Goal: Task Accomplishment & Management: Manage account settings

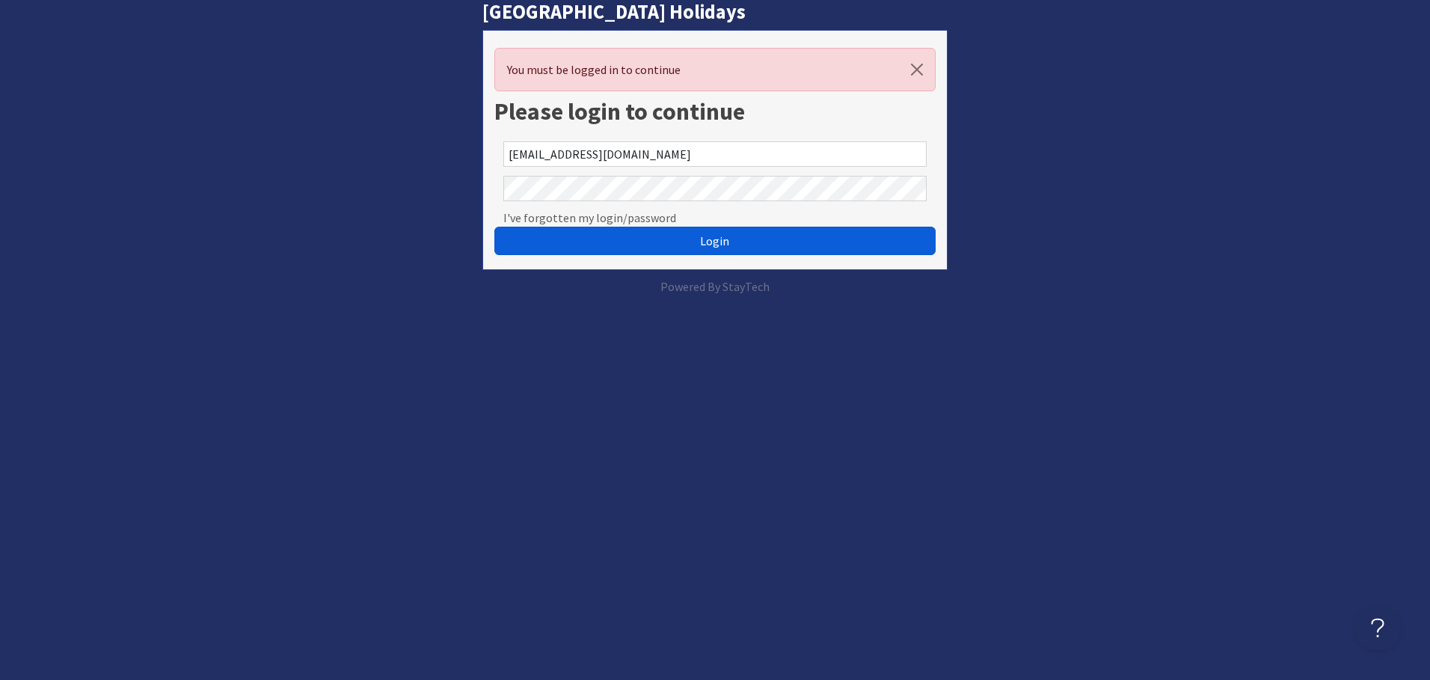
click at [632, 246] on button "Login" at bounding box center [714, 241] width 441 height 28
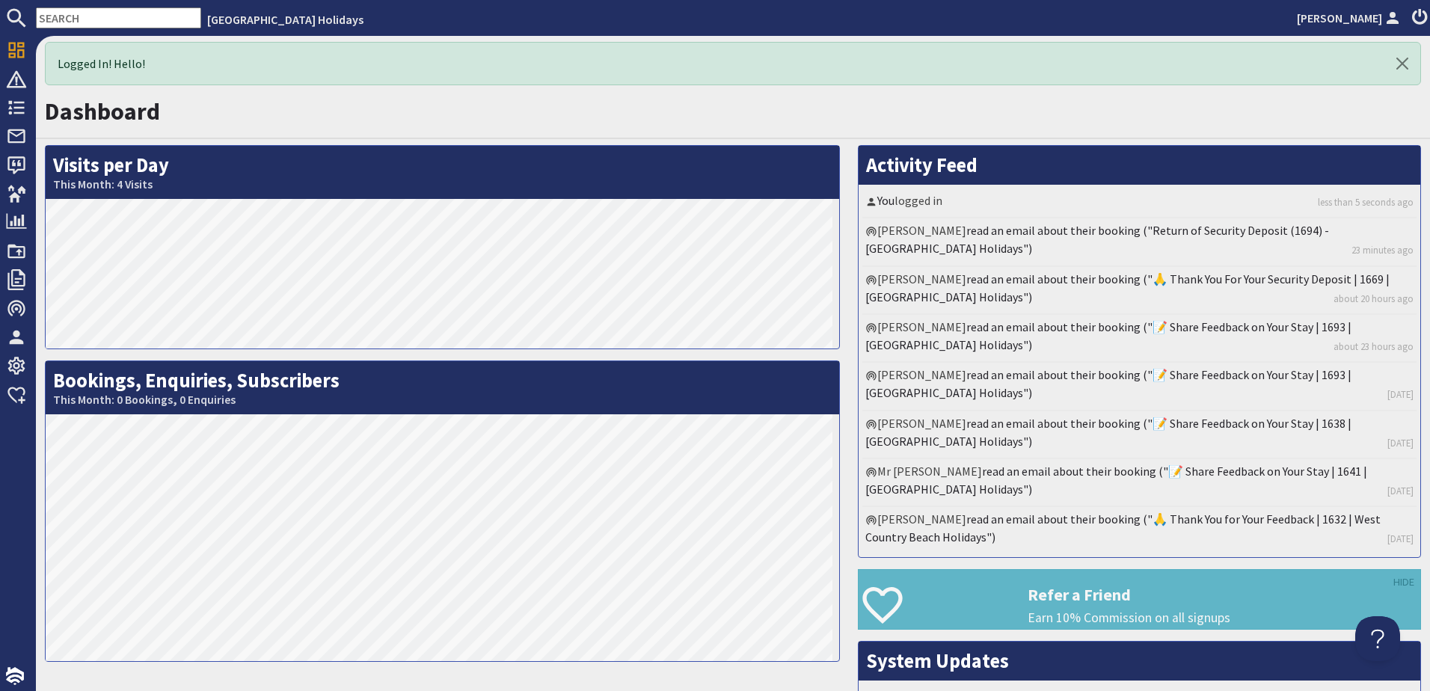
click at [148, 22] on input "text" at bounding box center [118, 17] width 165 height 21
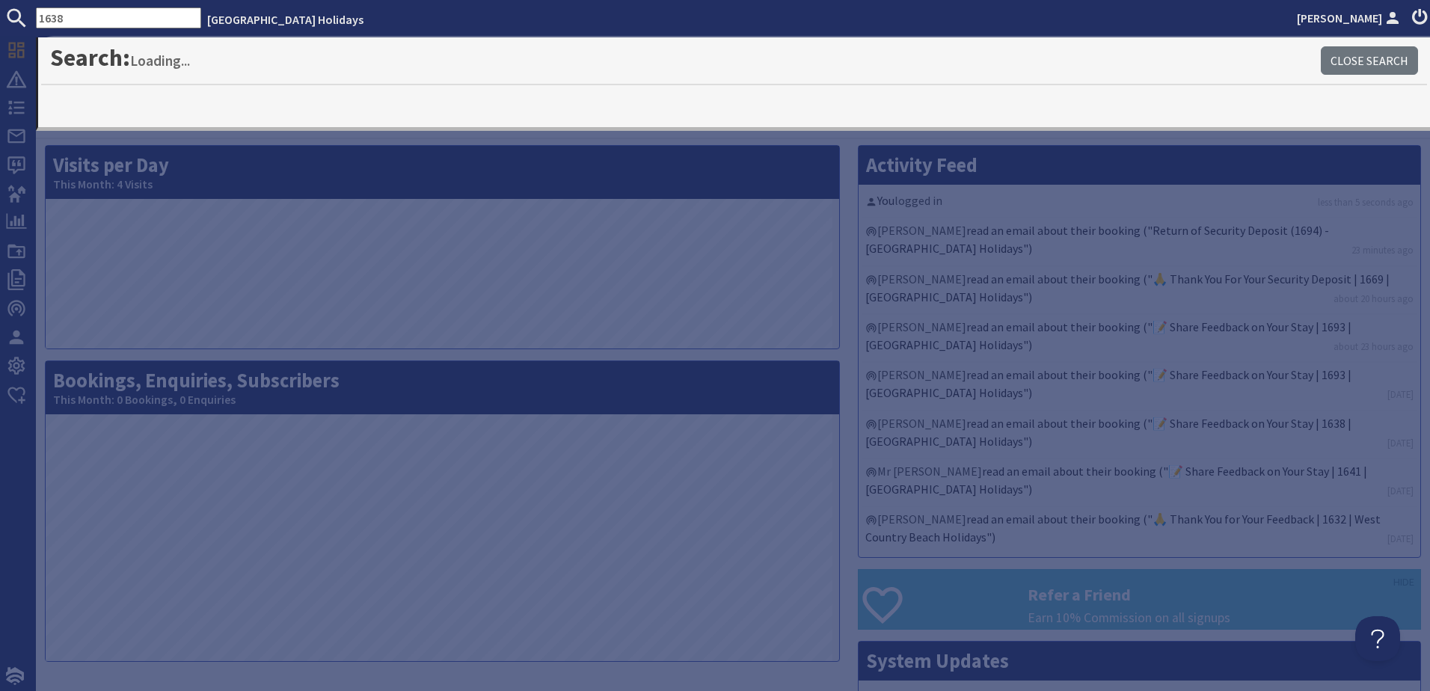
type input "1638"
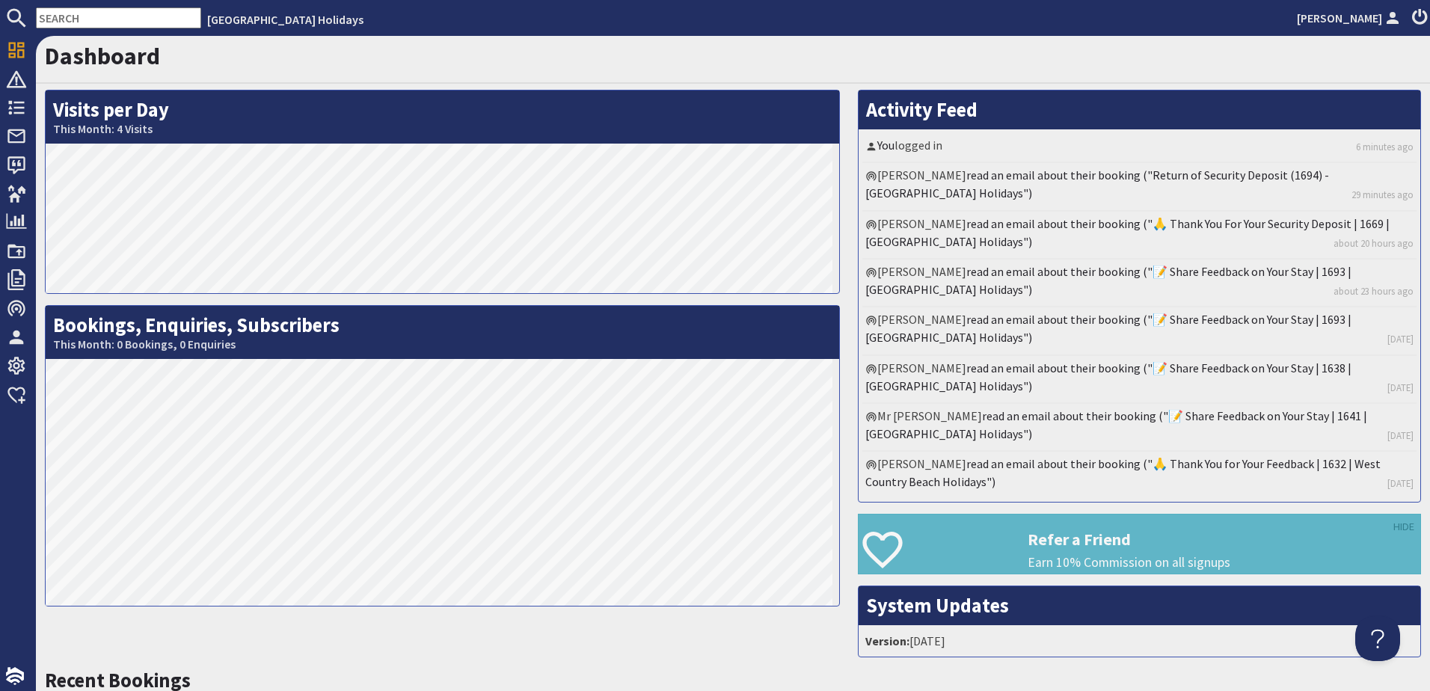
click at [94, 18] on input "text" at bounding box center [118, 17] width 165 height 21
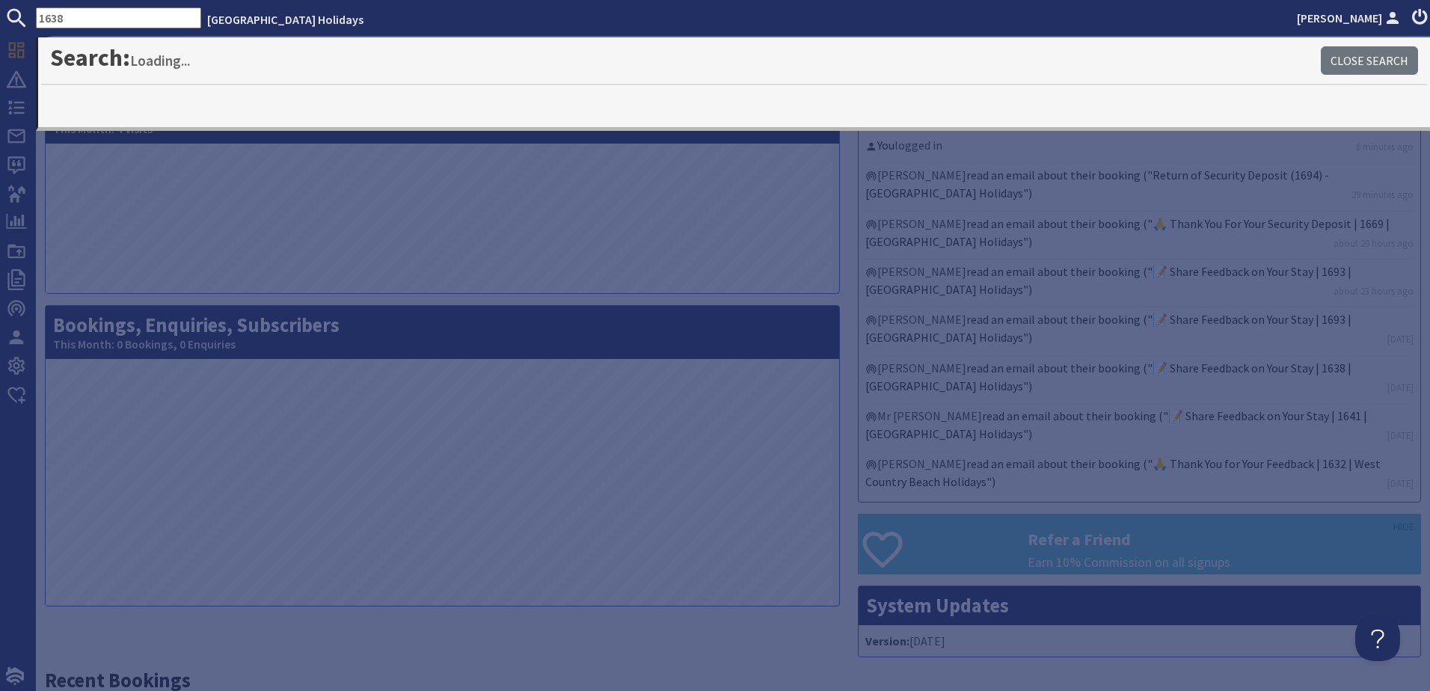
type input "1638"
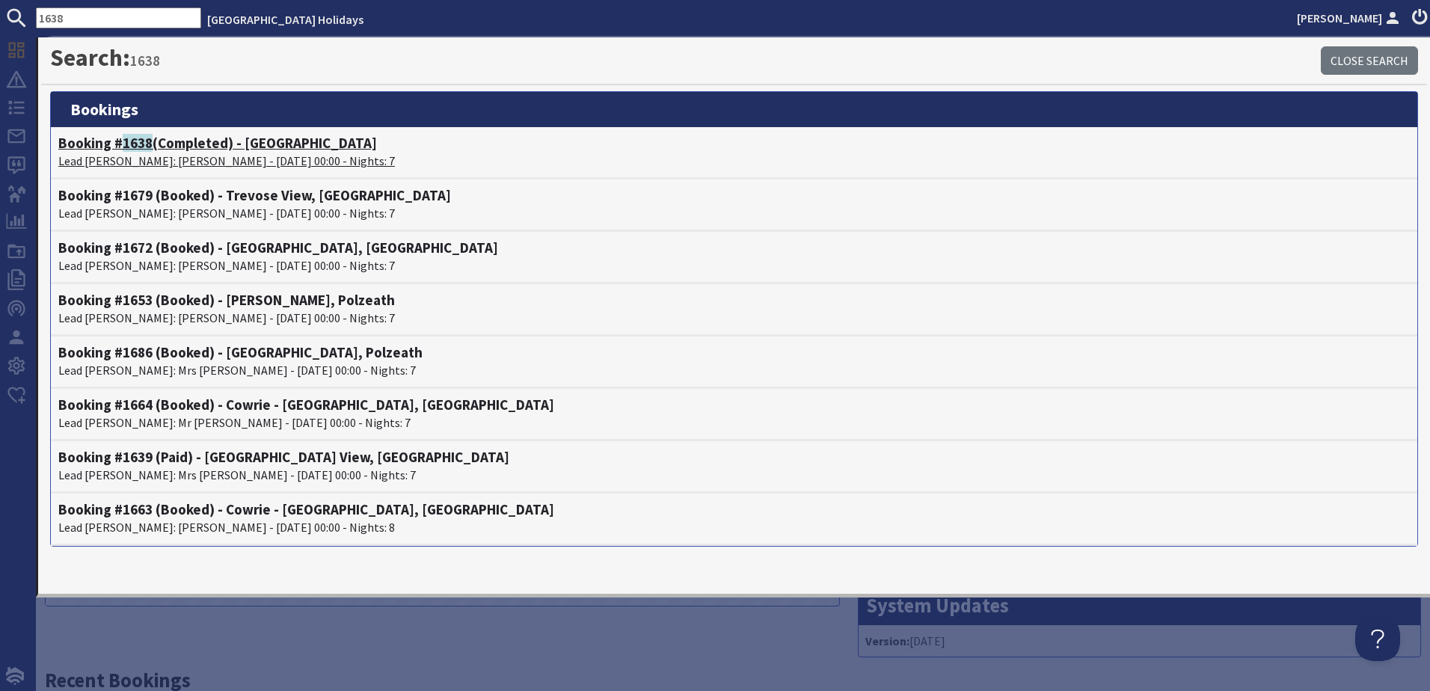
click at [271, 138] on h4 "Booking # 1638 (Completed) - [GEOGRAPHIC_DATA]" at bounding box center [733, 143] width 1351 height 17
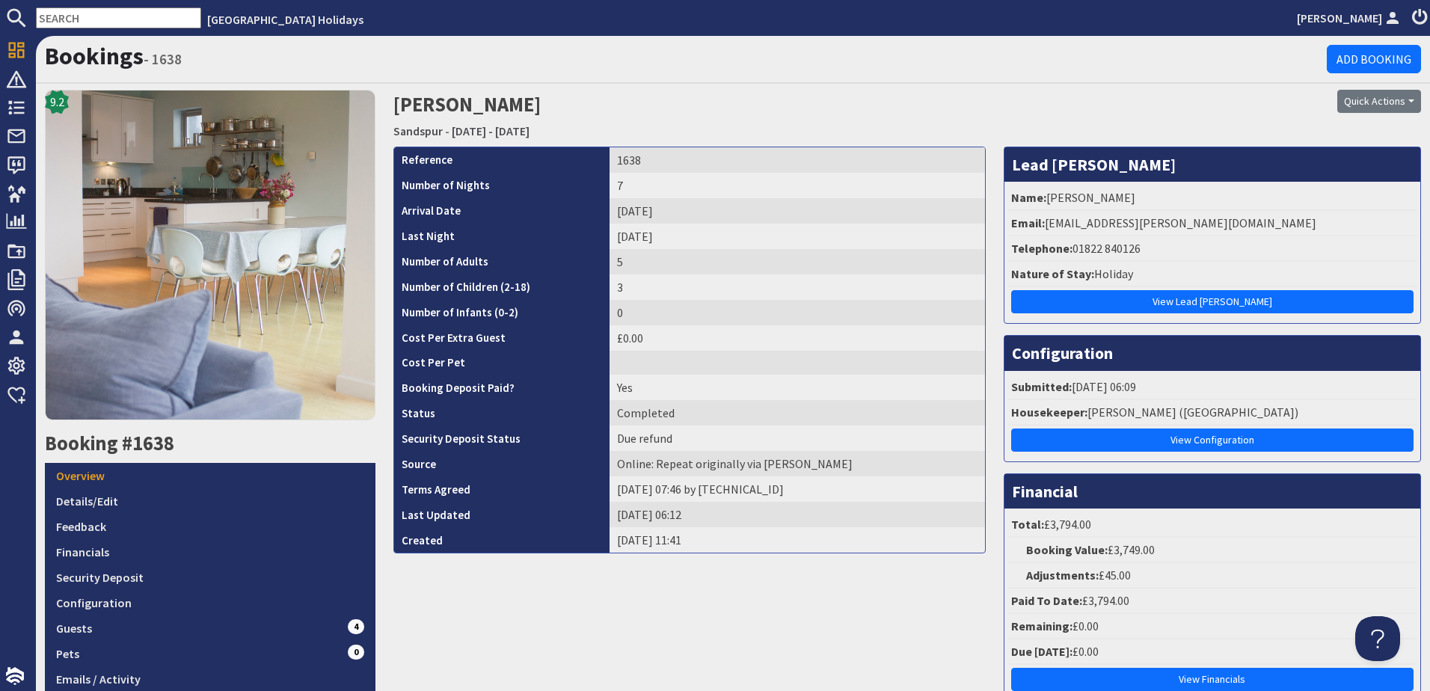
drag, startPoint x: 393, startPoint y: 101, endPoint x: 672, endPoint y: 135, distance: 281.7
click at [672, 135] on h2 "[PERSON_NAME] [GEOGRAPHIC_DATA] - [DATE] - [DATE]" at bounding box center [732, 116] width 679 height 53
copy h2 "[PERSON_NAME] Sandspur - [DATE] - [DATE]"
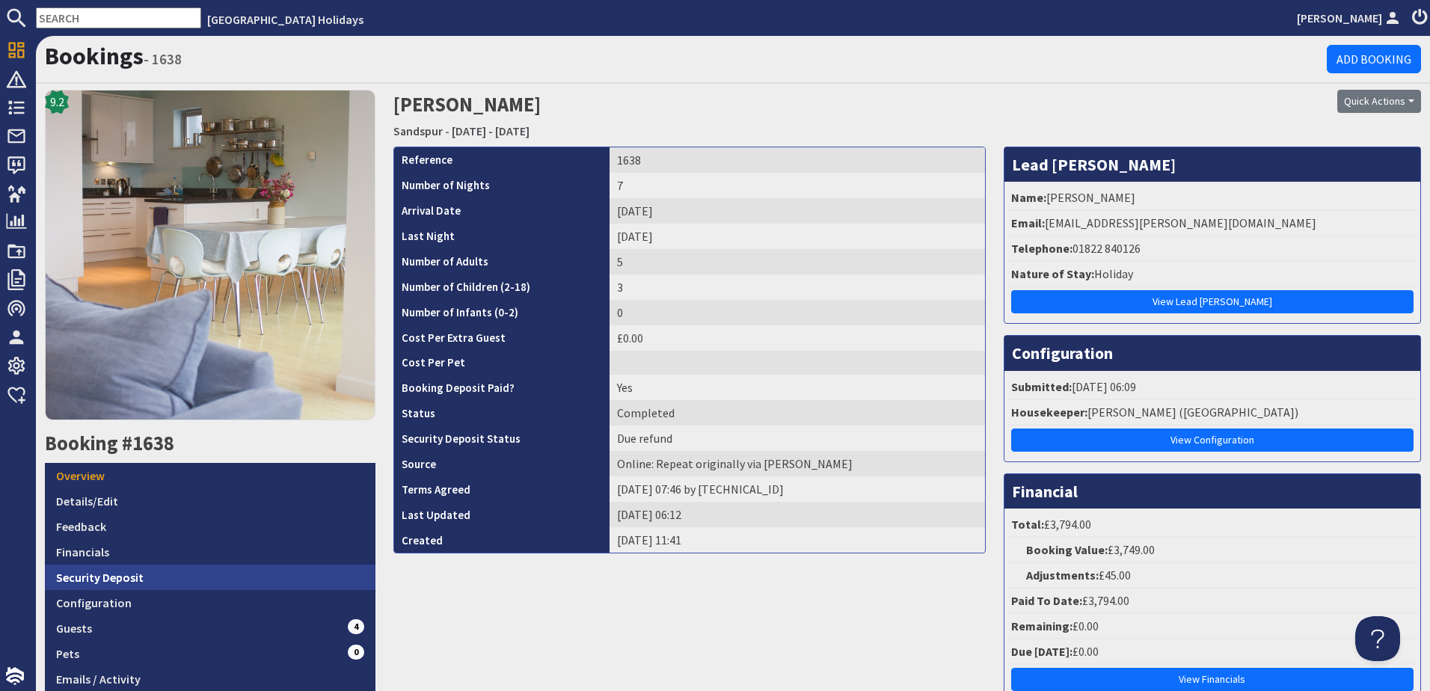
click at [165, 574] on link "Security Deposit" at bounding box center [210, 577] width 331 height 25
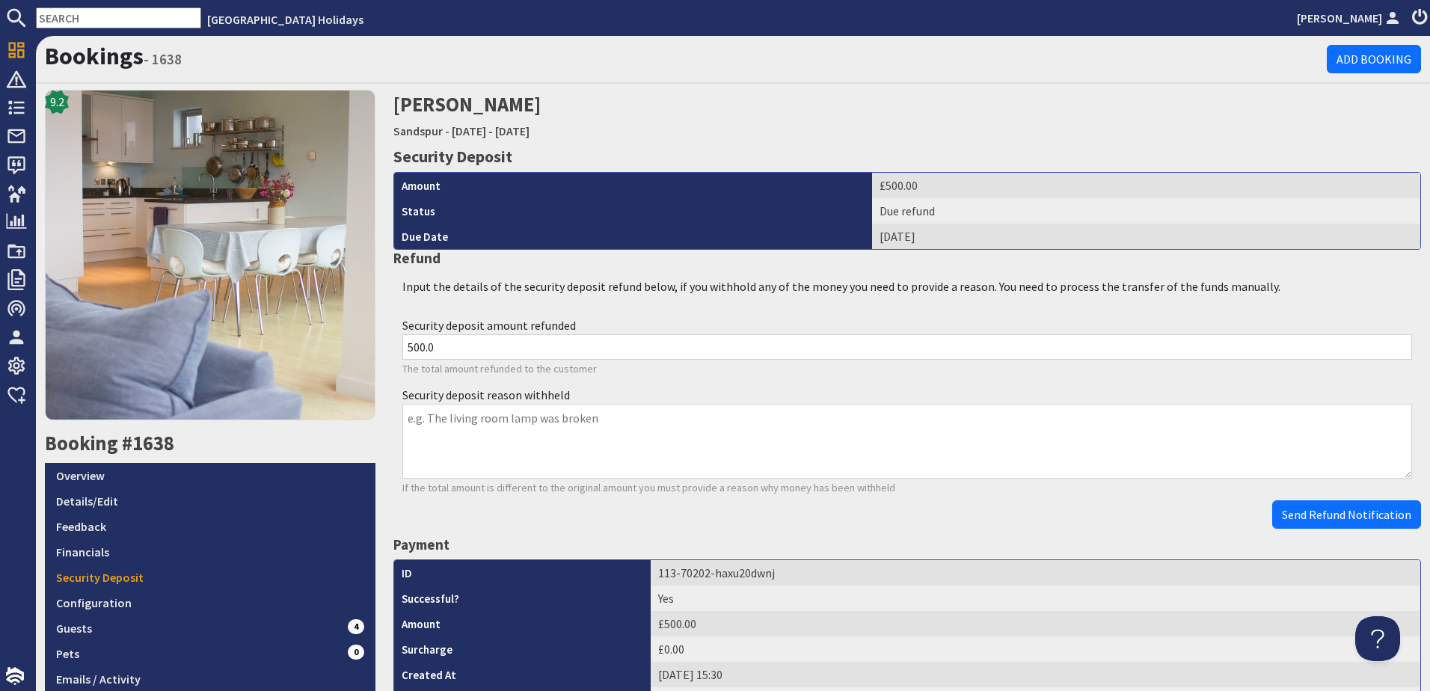
click at [99, 26] on input "text" at bounding box center [118, 17] width 165 height 21
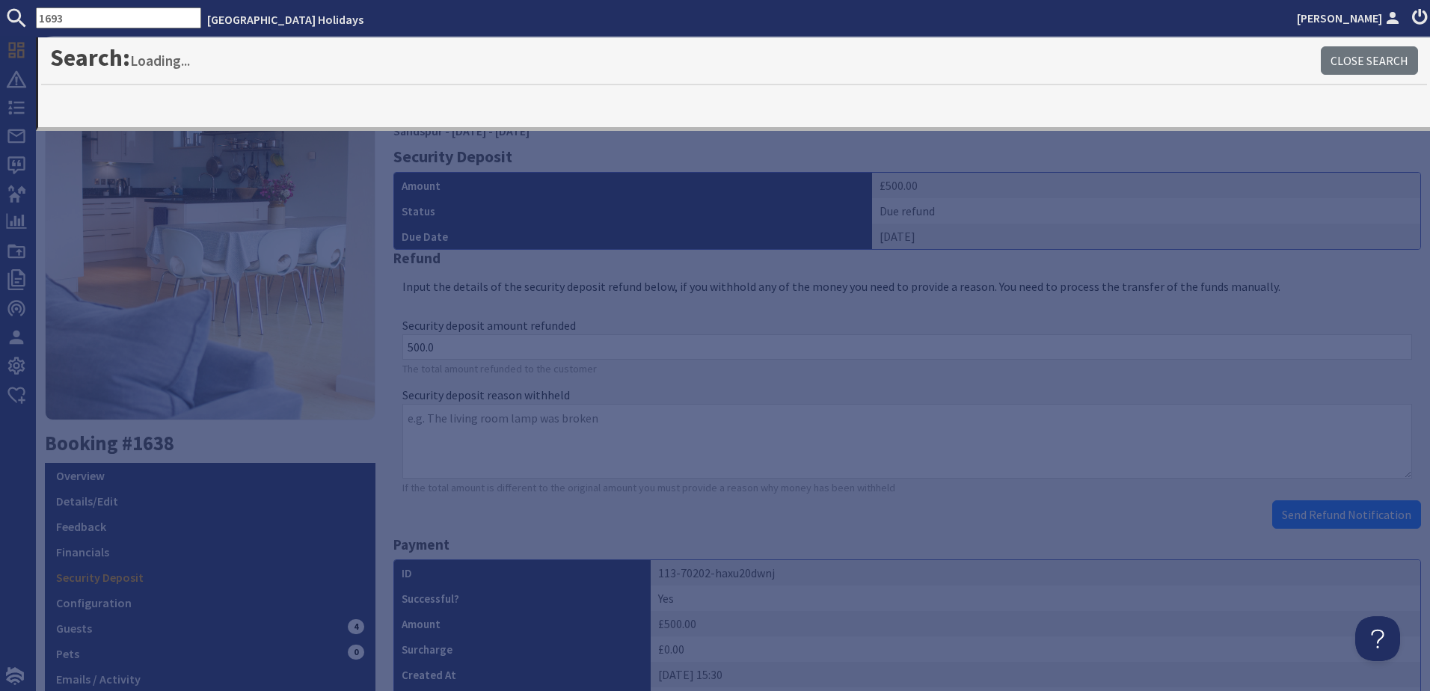
type input "1693"
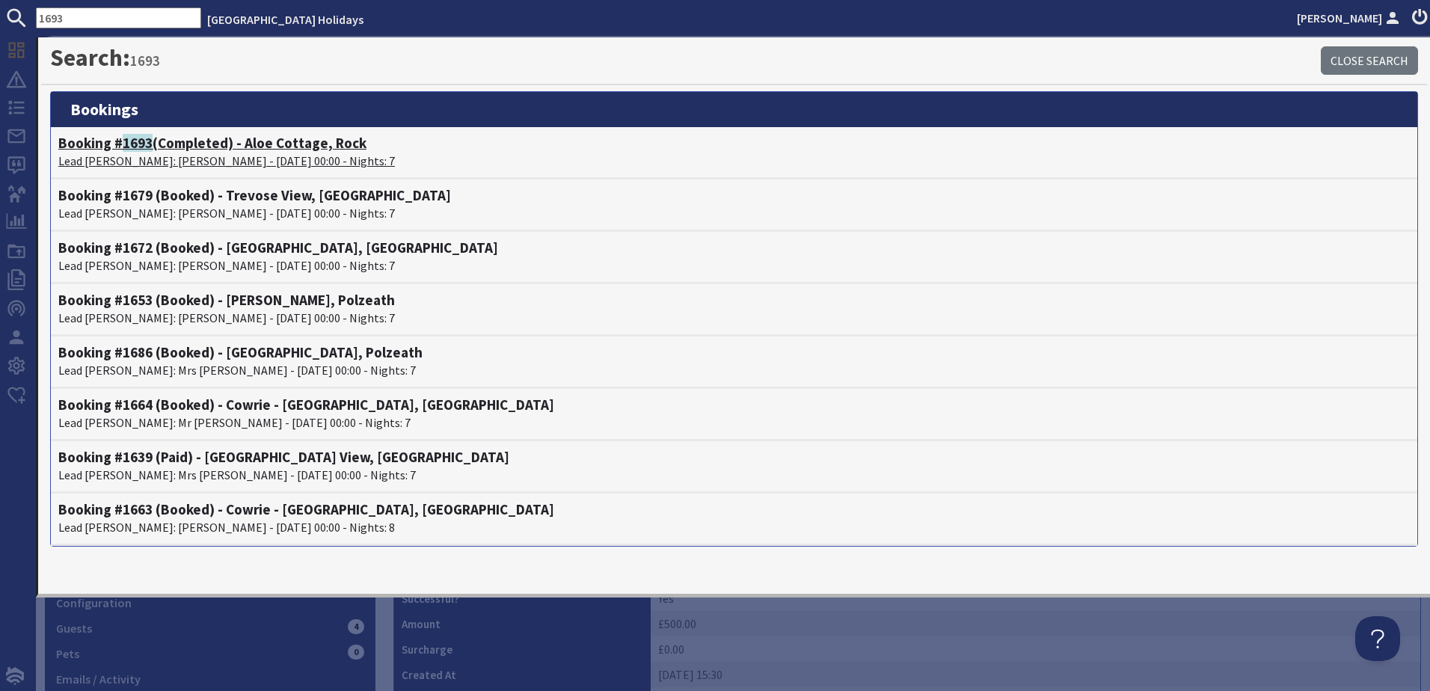
click at [215, 147] on h4 "Booking # 1693 (Completed) - Aloe Cottage, Rock" at bounding box center [733, 143] width 1351 height 17
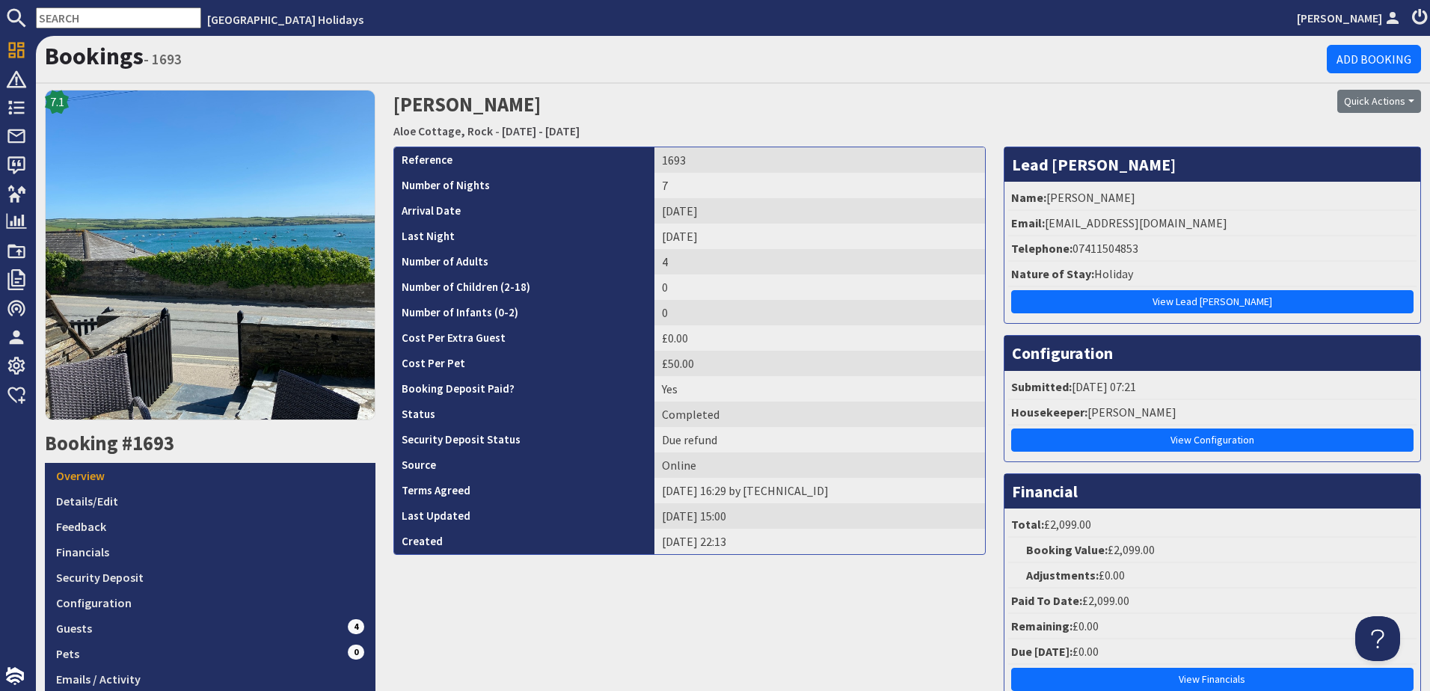
drag, startPoint x: 390, startPoint y: 102, endPoint x: 715, endPoint y: 135, distance: 327.0
click at [715, 135] on div "[PERSON_NAME] Aloe Cottage, Rock - [DATE] - [DATE]" at bounding box center [732, 118] width 697 height 56
copy h2 "[PERSON_NAME] Aloe Cottage, Rock - [DATE] - [DATE]"
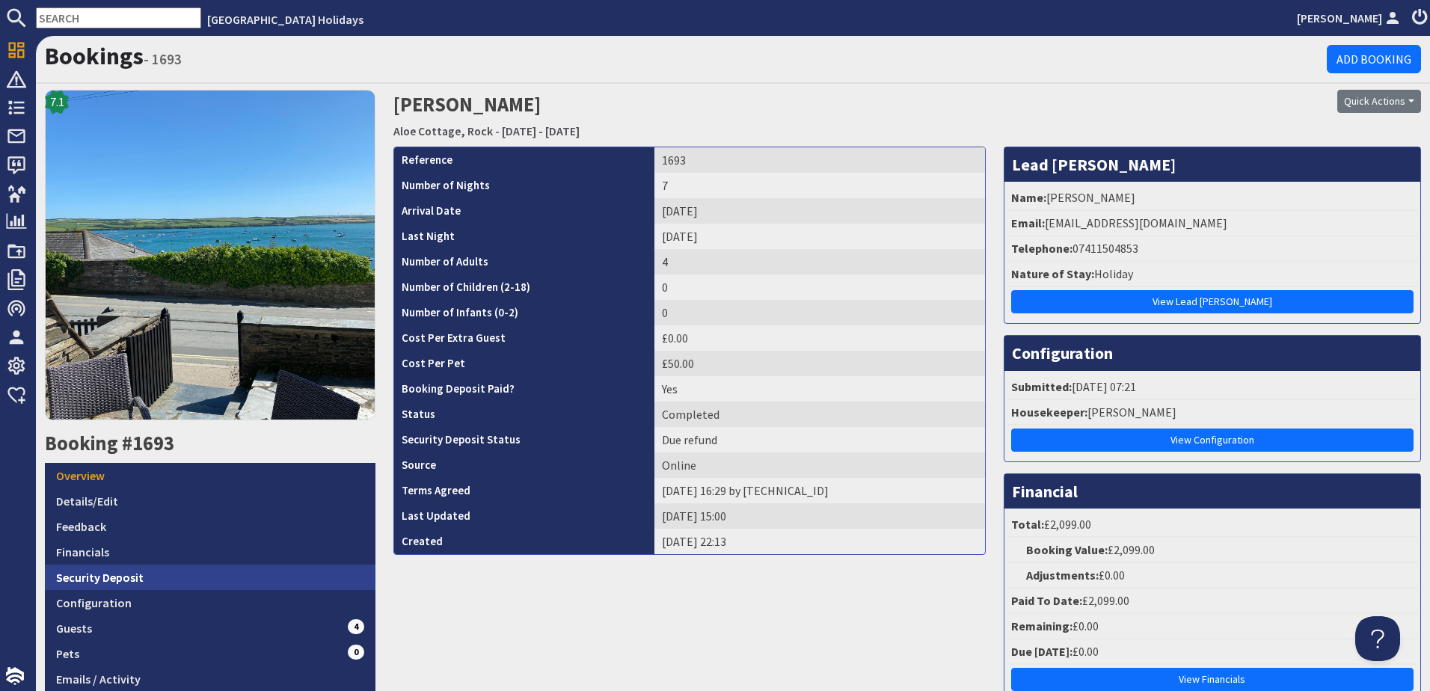
click at [129, 576] on link "Security Deposit" at bounding box center [210, 577] width 331 height 25
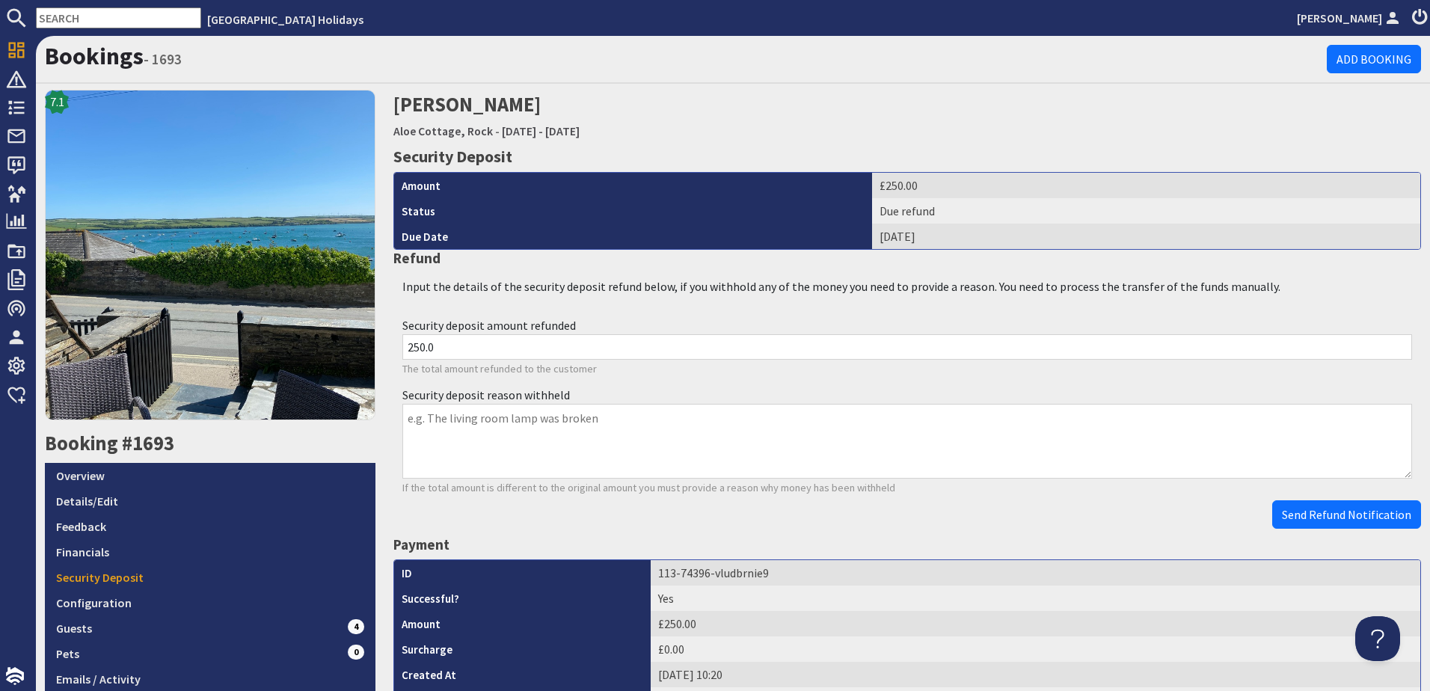
click at [120, 16] on input "text" at bounding box center [118, 17] width 165 height 21
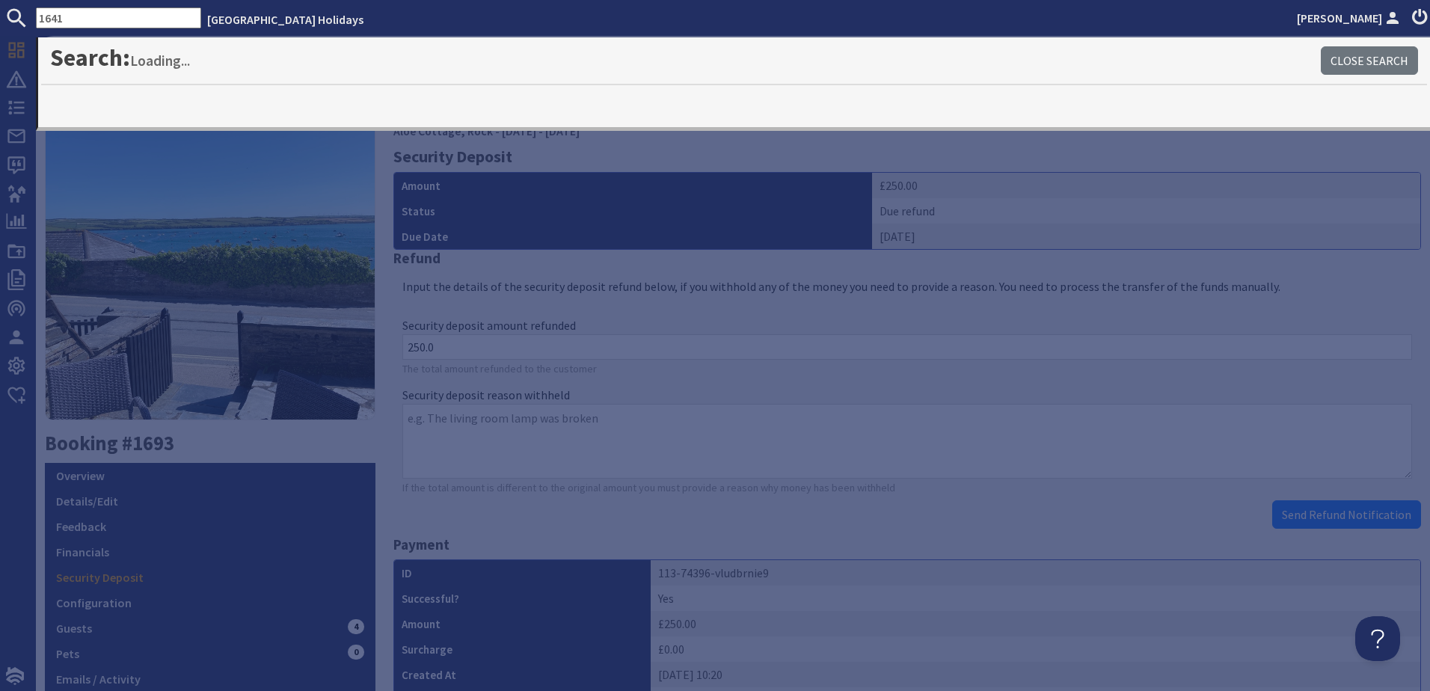
type input "1641"
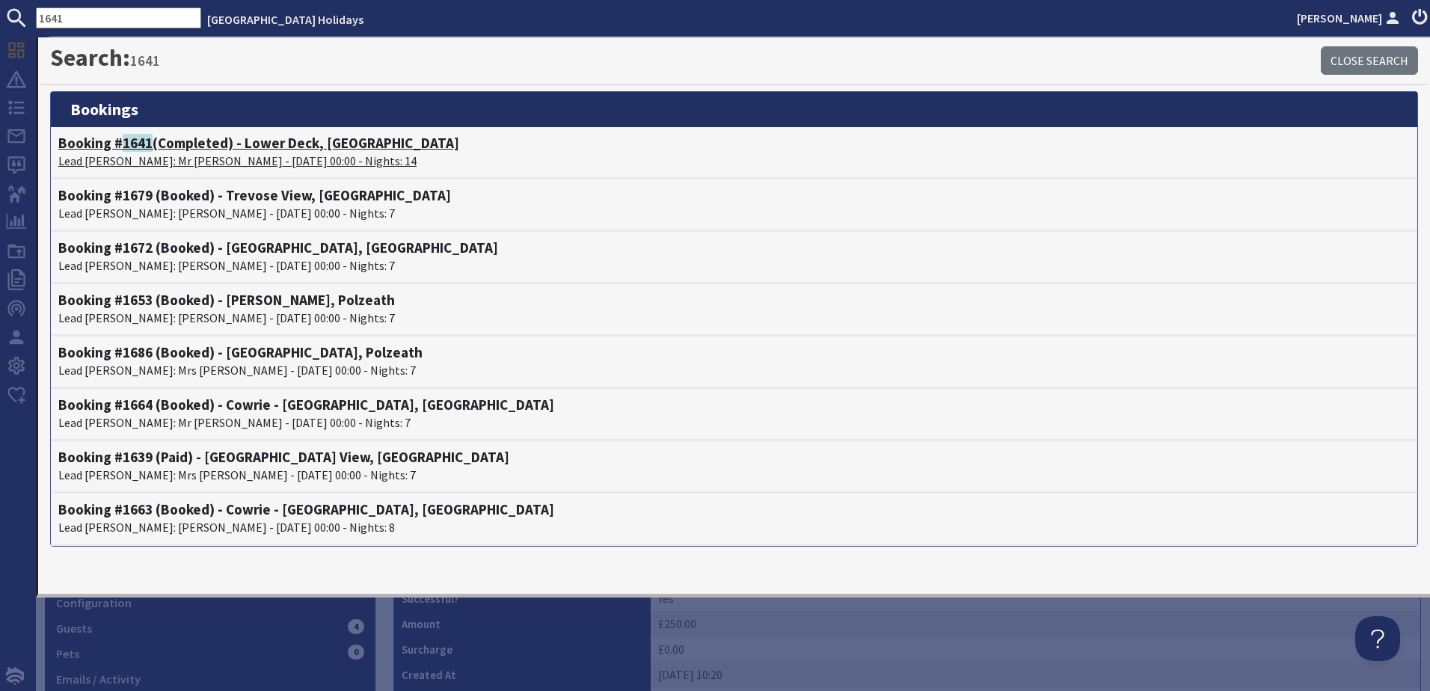
click at [302, 152] on p "Lead [PERSON_NAME]: Mr [PERSON_NAME] - [DATE] 00:00 - Nights: 14" at bounding box center [733, 161] width 1351 height 18
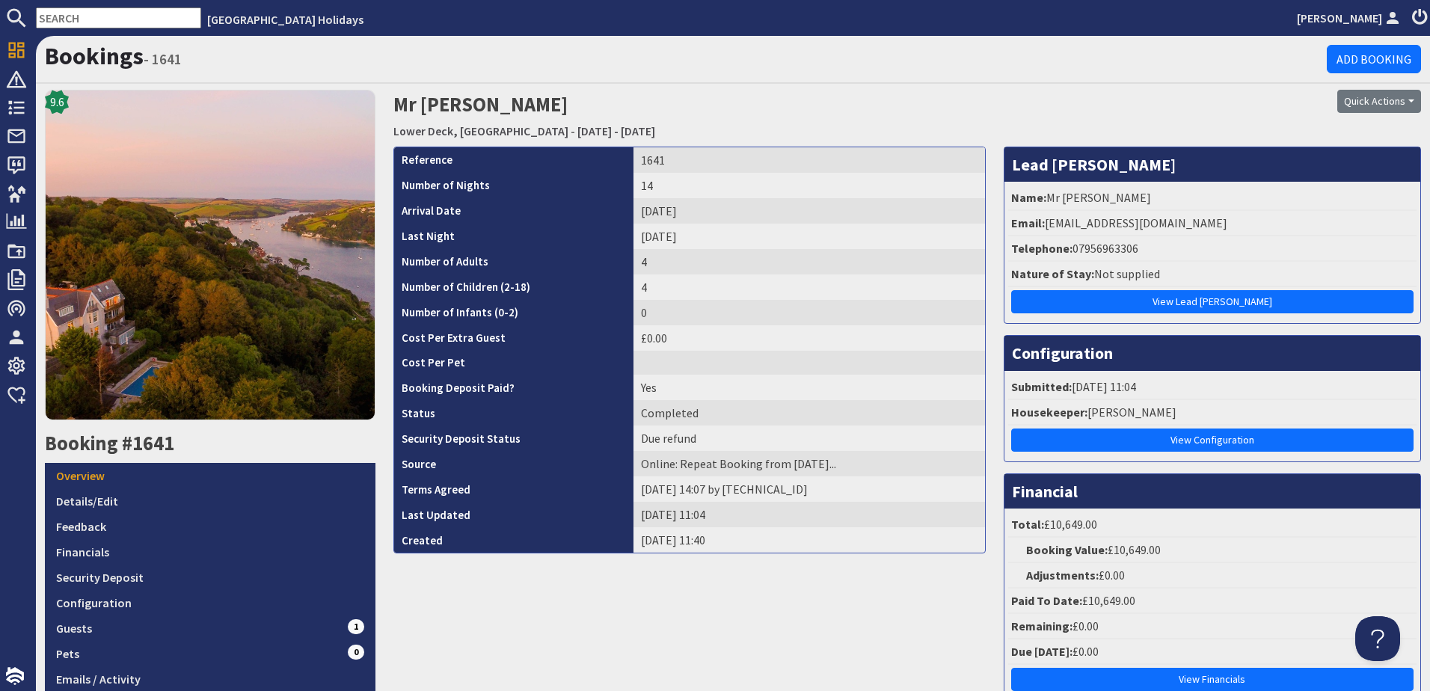
drag, startPoint x: 391, startPoint y: 102, endPoint x: 733, endPoint y: 142, distance: 344.1
click at [733, 142] on h2 "Mr [PERSON_NAME] [GEOGRAPHIC_DATA], [GEOGRAPHIC_DATA] - [DATE] - [DATE]" at bounding box center [732, 116] width 679 height 53
copy h2 "Mr [PERSON_NAME] Lower Deck, [GEOGRAPHIC_DATA] - [DATE] - [DATE]"
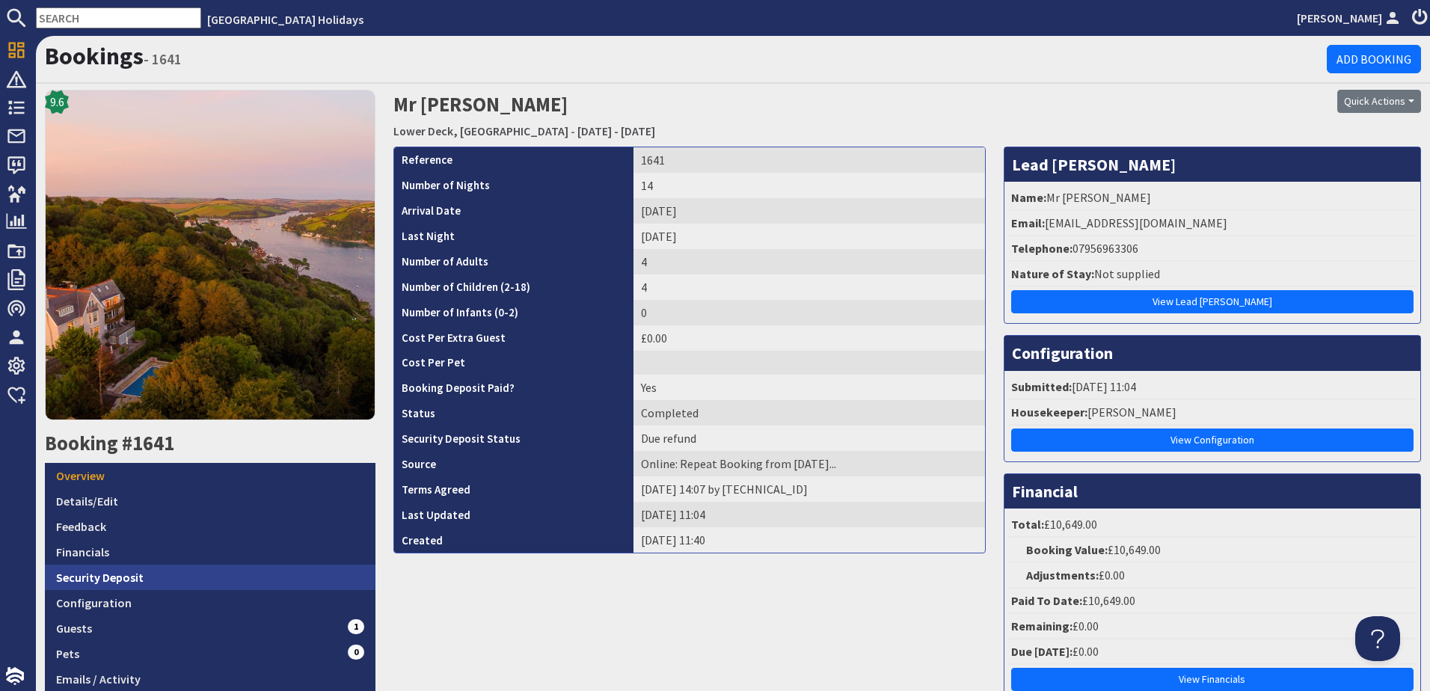
click at [156, 571] on link "Security Deposit" at bounding box center [210, 577] width 331 height 25
